Goal: Task Accomplishment & Management: Complete application form

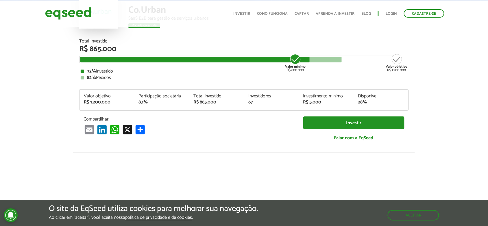
scroll to position [57, 0]
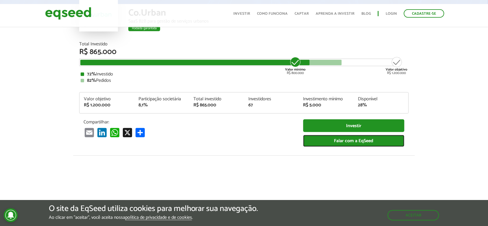
click at [372, 140] on link "Falar com a EqSeed" at bounding box center [353, 141] width 101 height 12
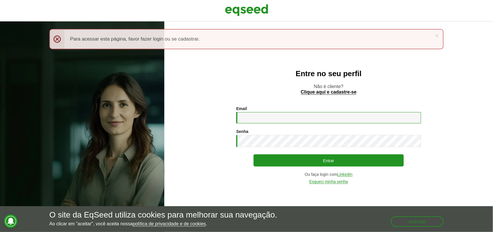
click at [255, 119] on input "Email *" at bounding box center [328, 117] width 185 height 11
type input "**********"
